Goal: Task Accomplishment & Management: Use online tool/utility

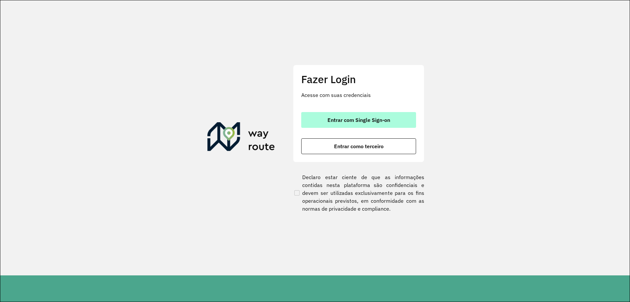
click at [359, 120] on span "Entrar com Single Sign-on" at bounding box center [359, 119] width 63 height 5
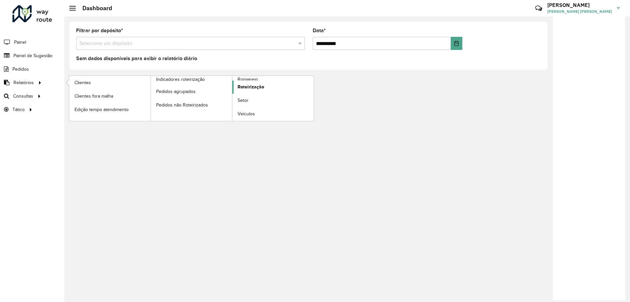
click at [260, 85] on span "Roteirização" at bounding box center [251, 86] width 27 height 7
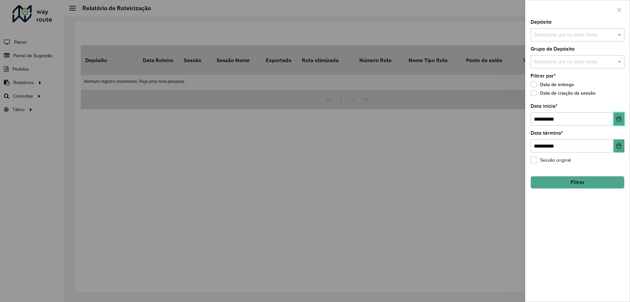
click at [619, 117] on icon "Choose Date" at bounding box center [619, 118] width 4 height 5
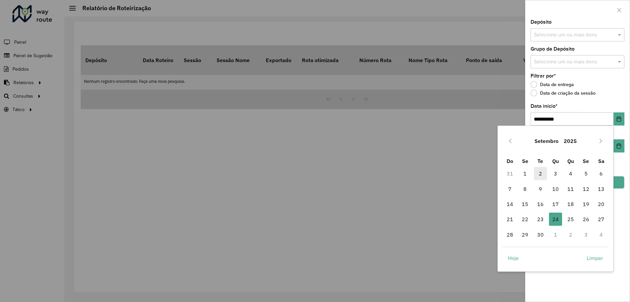
click at [537, 176] on span "2" at bounding box center [540, 173] width 13 height 13
type input "**********"
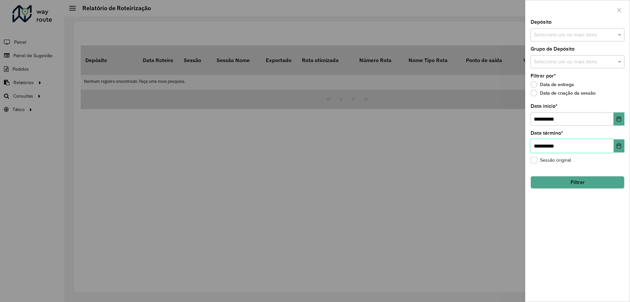
click at [560, 147] on input "**********" at bounding box center [572, 145] width 83 height 13
click at [565, 140] on input "**********" at bounding box center [572, 145] width 83 height 13
click at [617, 147] on icon "Choose Date" at bounding box center [619, 145] width 5 height 5
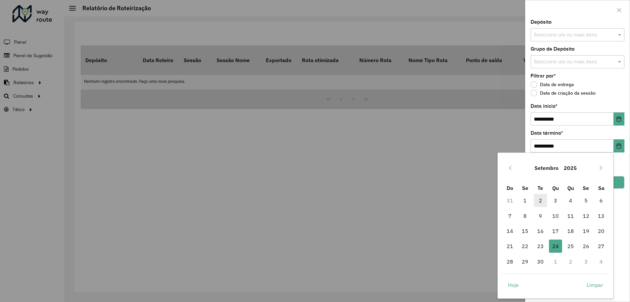
click at [543, 202] on span "2" at bounding box center [540, 200] width 13 height 13
type input "**********"
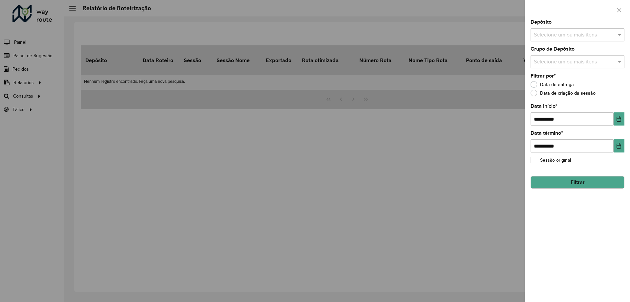
click at [608, 180] on button "Filtrar" at bounding box center [578, 182] width 94 height 12
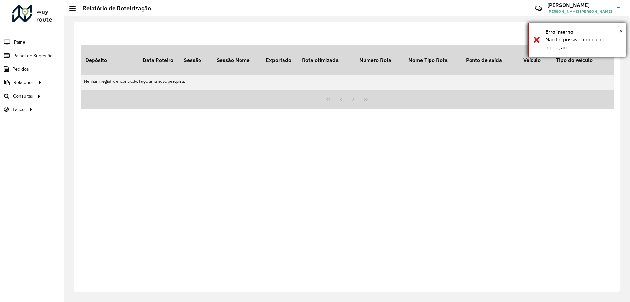
click at [620, 30] on div "Erro interno" at bounding box center [584, 32] width 76 height 8
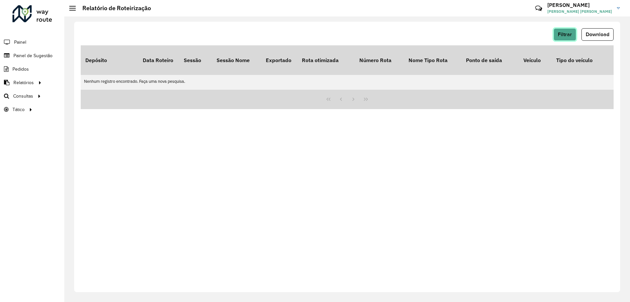
click at [564, 34] on span "Filtrar" at bounding box center [565, 35] width 14 height 6
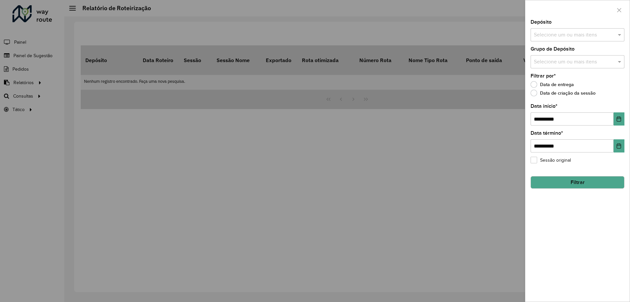
click at [568, 62] on input "text" at bounding box center [575, 62] width 84 height 8
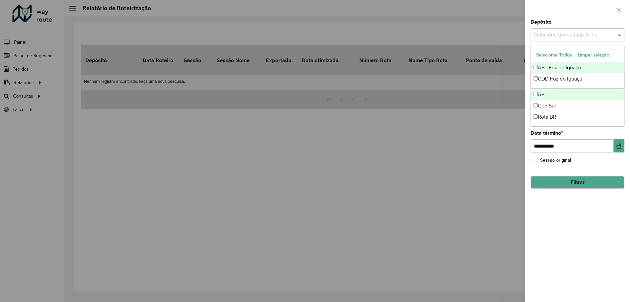
click at [554, 34] on input "text" at bounding box center [575, 35] width 84 height 8
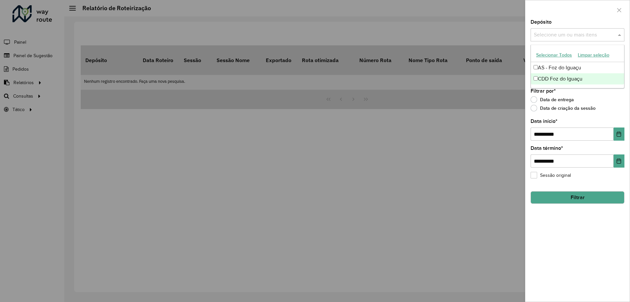
click at [550, 78] on div "CDD Foz do Iguaçu" at bounding box center [577, 78] width 93 height 11
click at [583, 200] on button "Filtrar" at bounding box center [578, 197] width 94 height 12
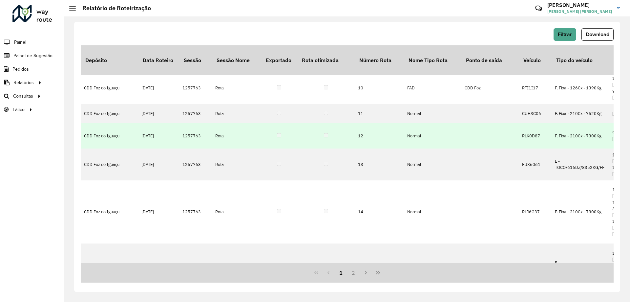
scroll to position [265, 0]
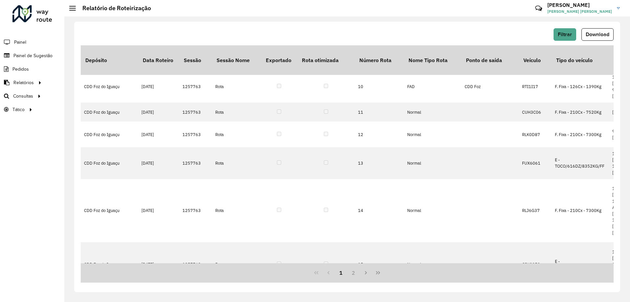
click at [371, 19] on div "Filtrar Download Depósito Data Roteiro Sessão Sessão Nome Exportado Rota otimiz…" at bounding box center [347, 158] width 566 height 285
drag, startPoint x: 207, startPoint y: 170, endPoint x: 182, endPoint y: 168, distance: 25.7
click at [182, 287] on td "1257763" at bounding box center [195, 296] width 33 height 19
copy td "1257763"
click at [562, 35] on span "Filtrar" at bounding box center [565, 35] width 14 height 6
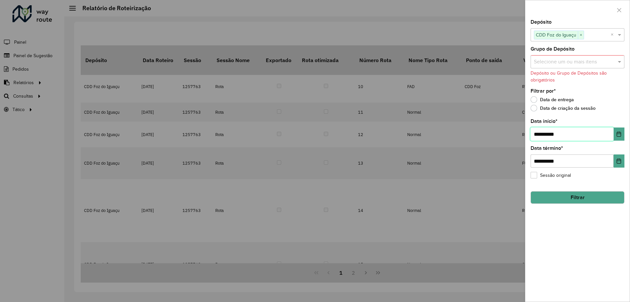
click at [596, 135] on input "**********" at bounding box center [572, 133] width 83 height 13
click at [620, 133] on icon "Choose Date" at bounding box center [619, 133] width 5 height 5
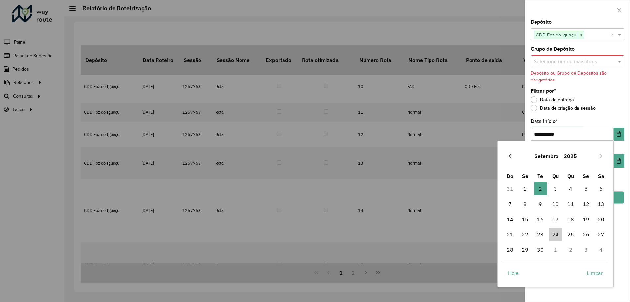
click at [515, 155] on button "Previous Month" at bounding box center [510, 156] width 11 height 11
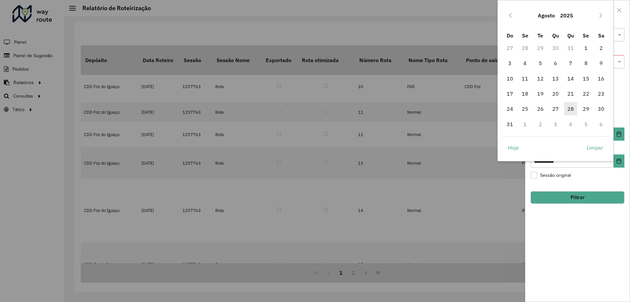
click at [570, 109] on span "28" at bounding box center [570, 108] width 13 height 13
type input "**********"
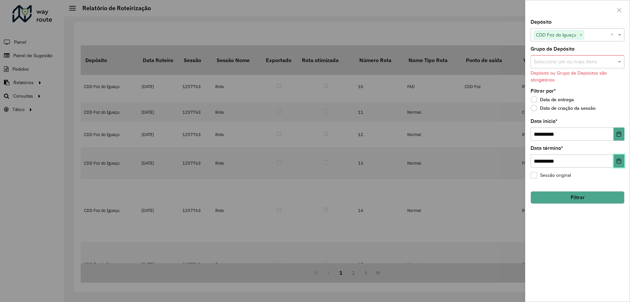
click at [617, 162] on icon "Choose Date" at bounding box center [619, 160] width 5 height 5
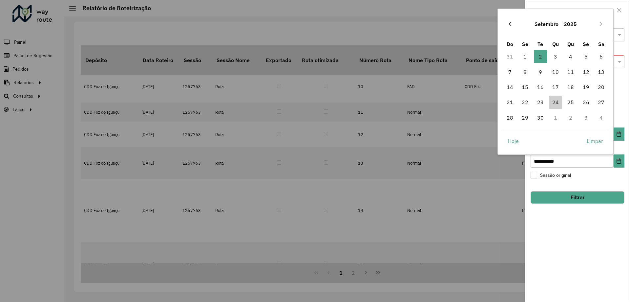
click at [508, 28] on button "Previous Month" at bounding box center [510, 24] width 11 height 11
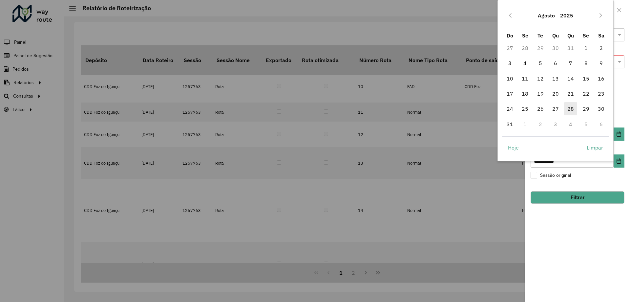
click at [568, 108] on span "28" at bounding box center [570, 108] width 13 height 13
type input "**********"
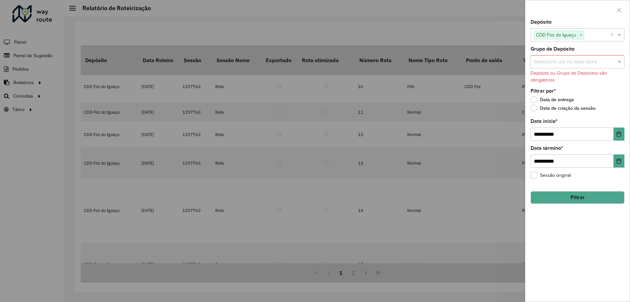
click at [583, 196] on button "Filtrar" at bounding box center [578, 197] width 94 height 12
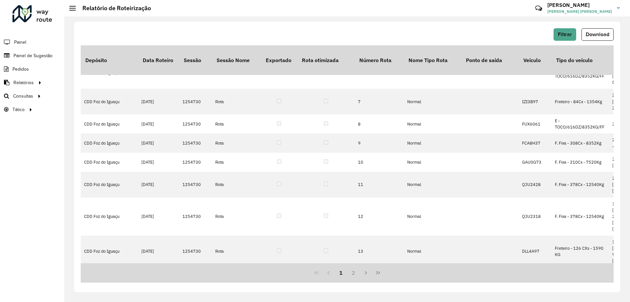
click at [326, 19] on div "Filtrar Download Depósito Data Roteiro Sessão Sessão Nome Exportado Rota otimiz…" at bounding box center [347, 158] width 566 height 285
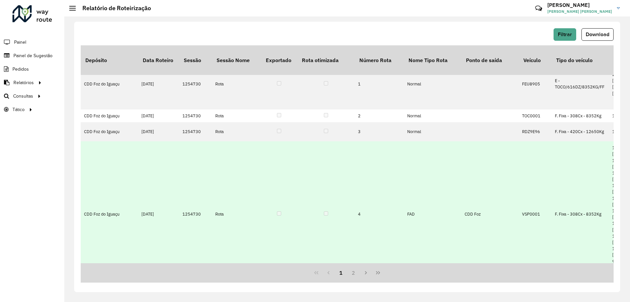
scroll to position [33, 0]
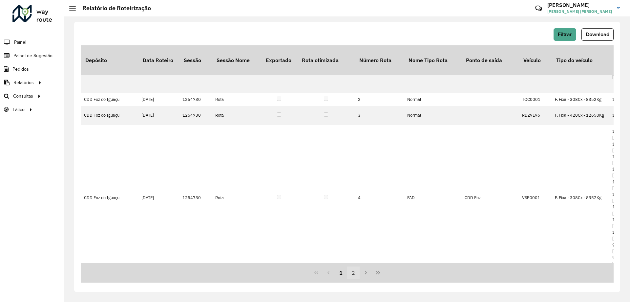
click at [353, 272] on button "2" at bounding box center [353, 272] width 12 height 12
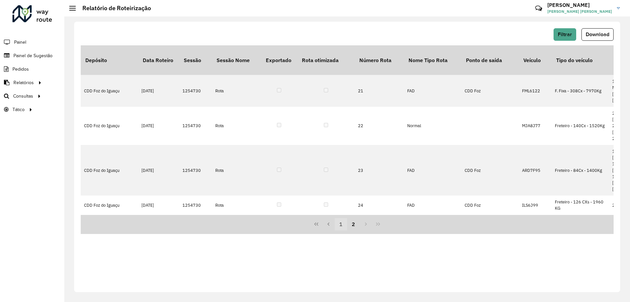
click at [335, 218] on button "1" at bounding box center [341, 224] width 12 height 12
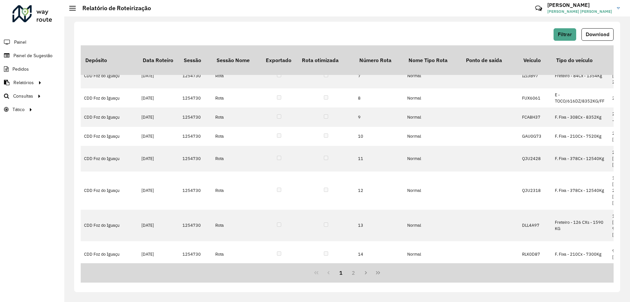
scroll to position [296, 0]
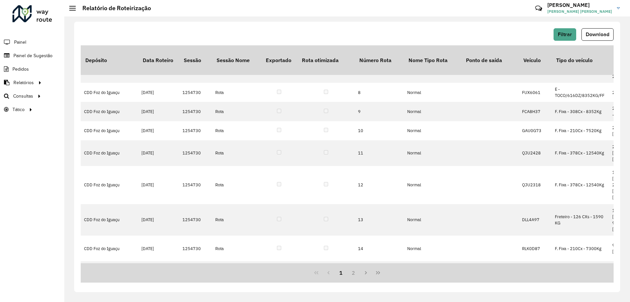
drag, startPoint x: 188, startPoint y: 153, endPoint x: 182, endPoint y: 152, distance: 6.7
copy td "1254730"
